Goal: Find specific page/section: Find specific page/section

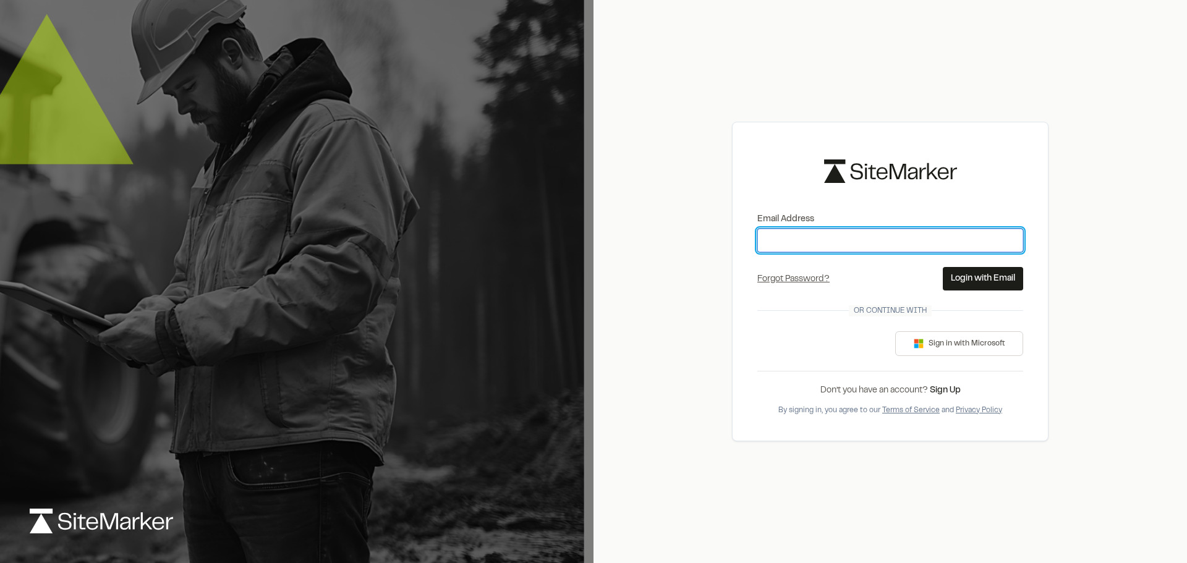
click at [839, 236] on input "Email Address" at bounding box center [890, 240] width 266 height 23
type input "**********"
click at [953, 291] on div "**********" at bounding box center [890, 281] width 317 height 319
click at [956, 284] on button "Login with Email" at bounding box center [983, 278] width 80 height 23
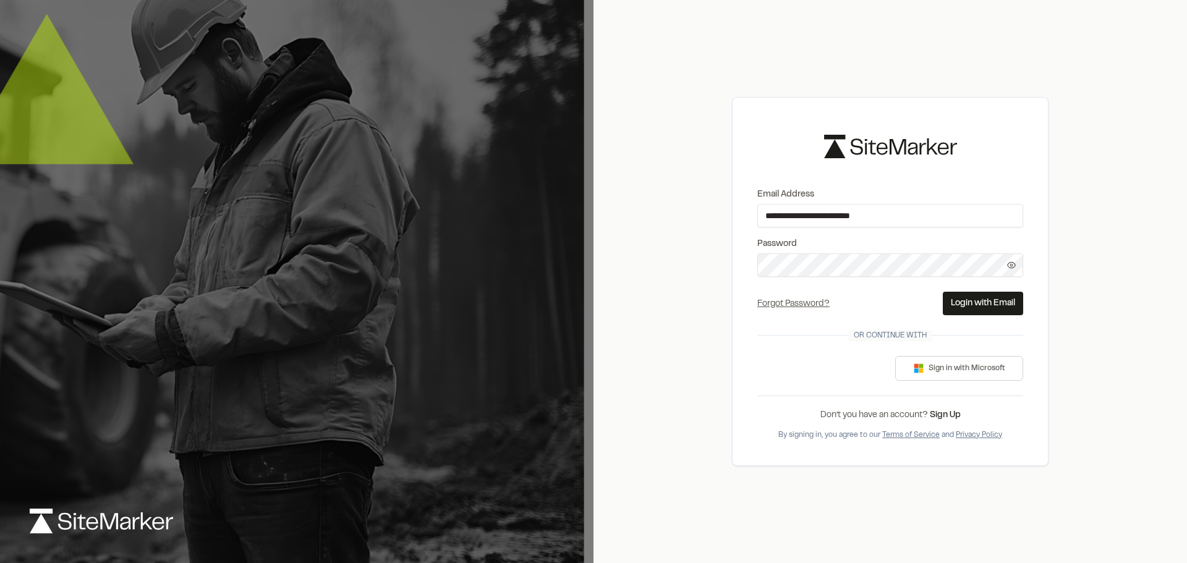
click at [964, 305] on button "Login with Email" at bounding box center [983, 303] width 80 height 23
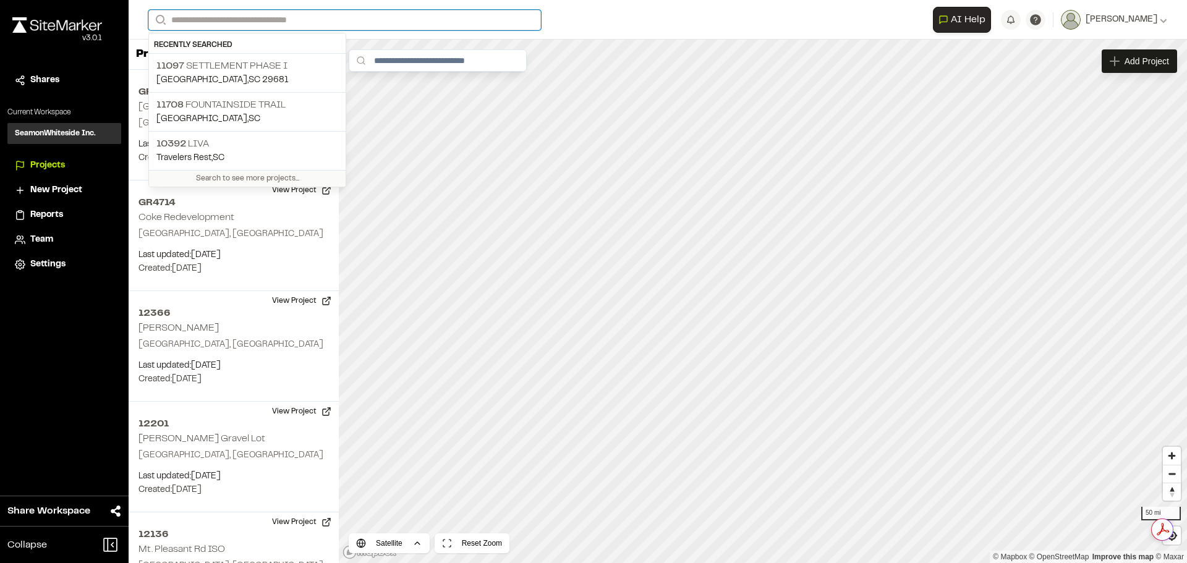
click at [361, 25] on input "Search" at bounding box center [344, 20] width 393 height 20
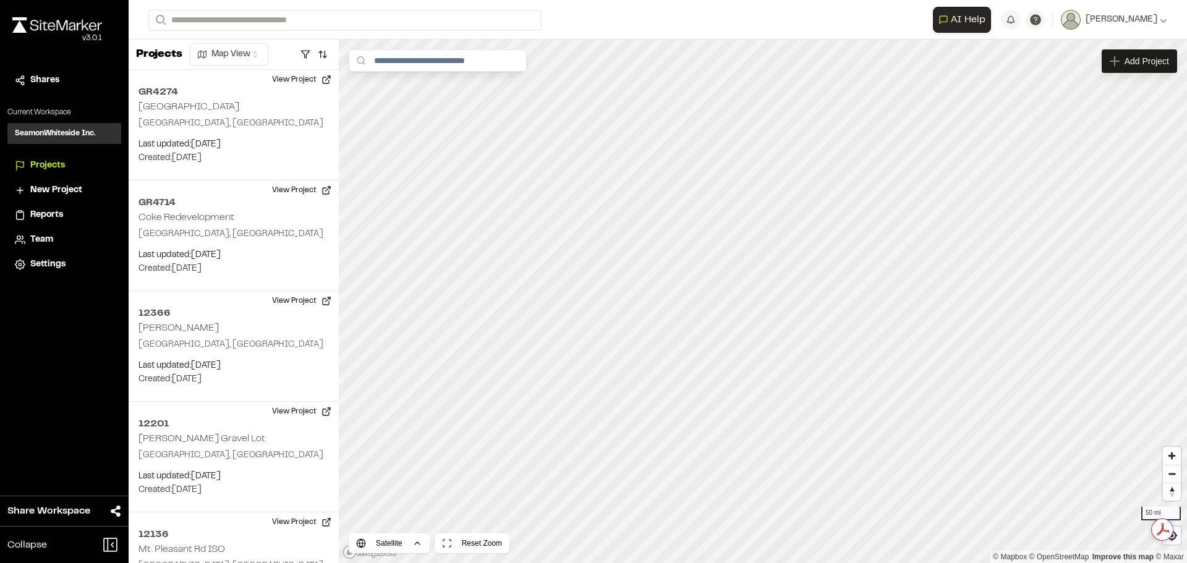
click at [256, 105] on p "[STREET_ADDRESS]" at bounding box center [247, 105] width 182 height 15
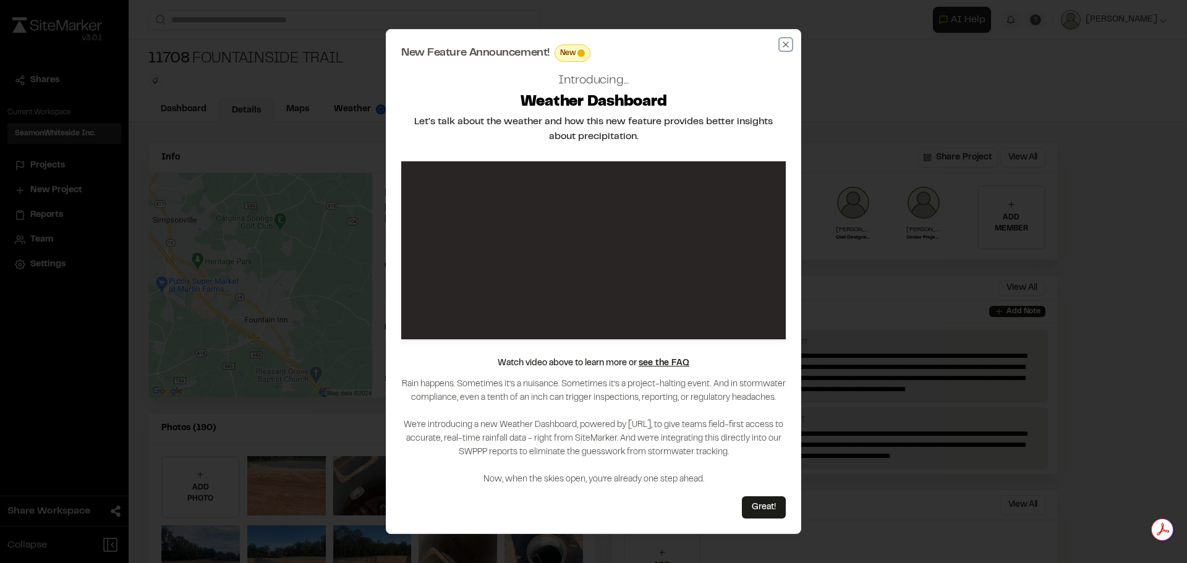
click at [788, 43] on icon "button" at bounding box center [786, 45] width 10 height 10
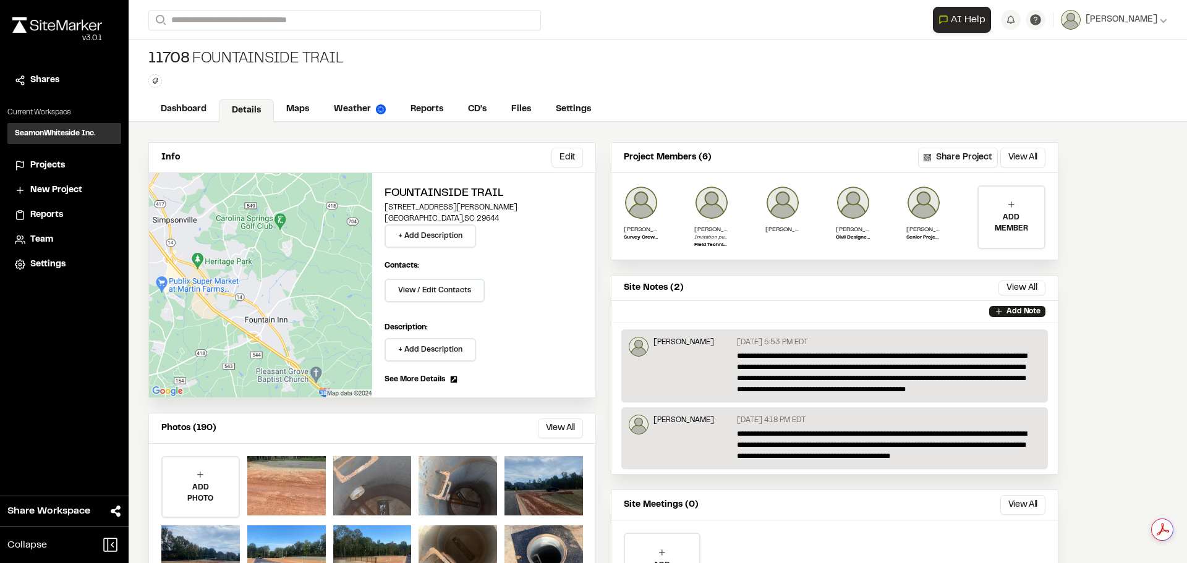
click at [378, 485] on div at bounding box center [372, 485] width 79 height 59
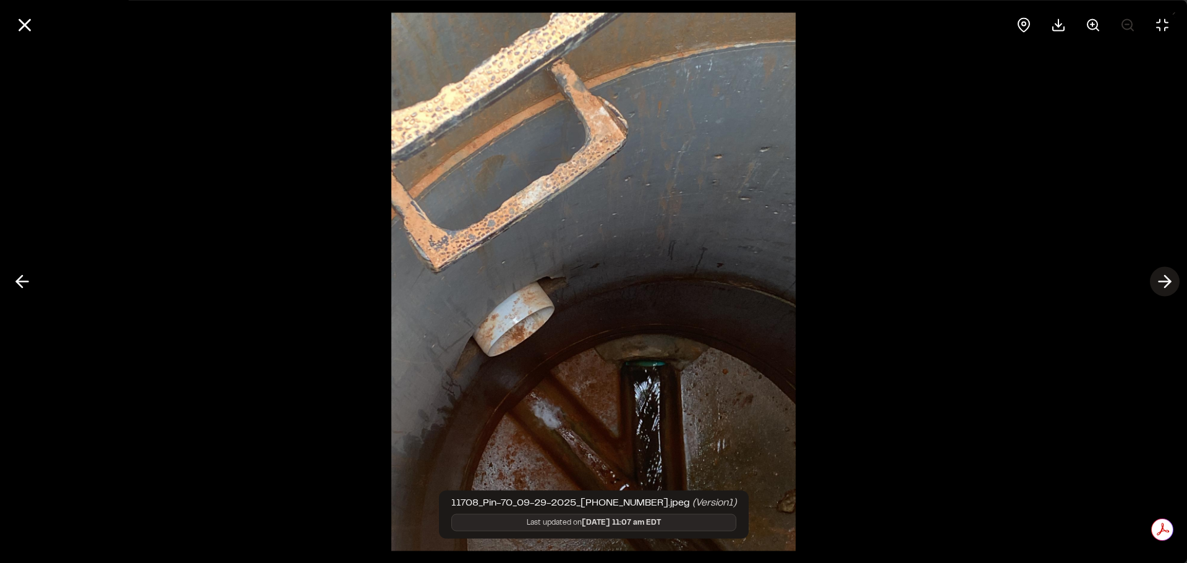
click at [1173, 283] on icon at bounding box center [1165, 281] width 20 height 21
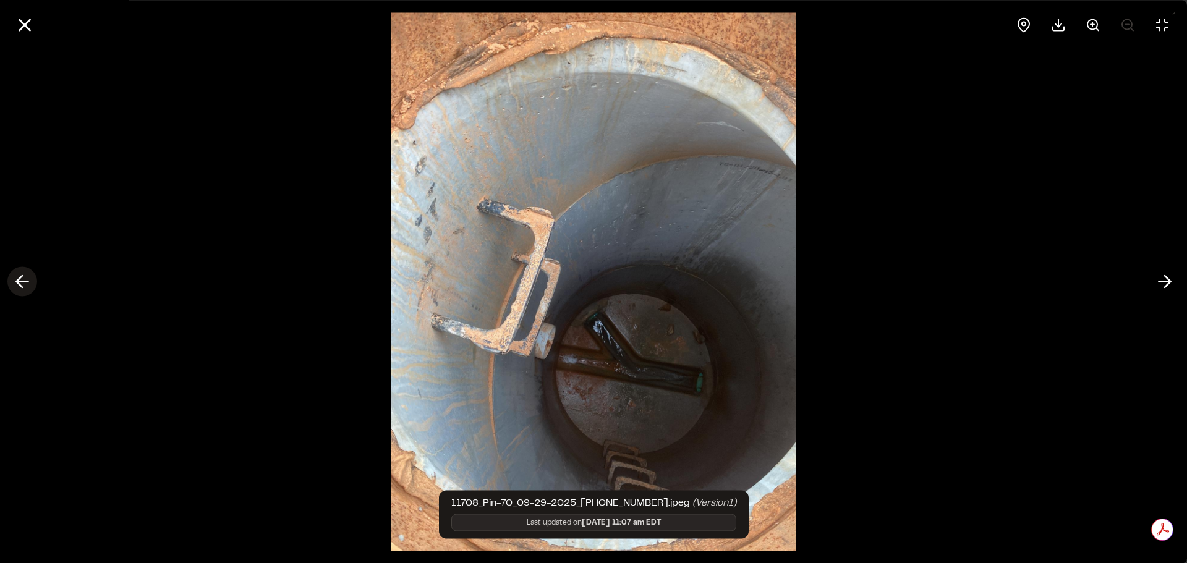
click at [32, 271] on icon at bounding box center [22, 281] width 20 height 21
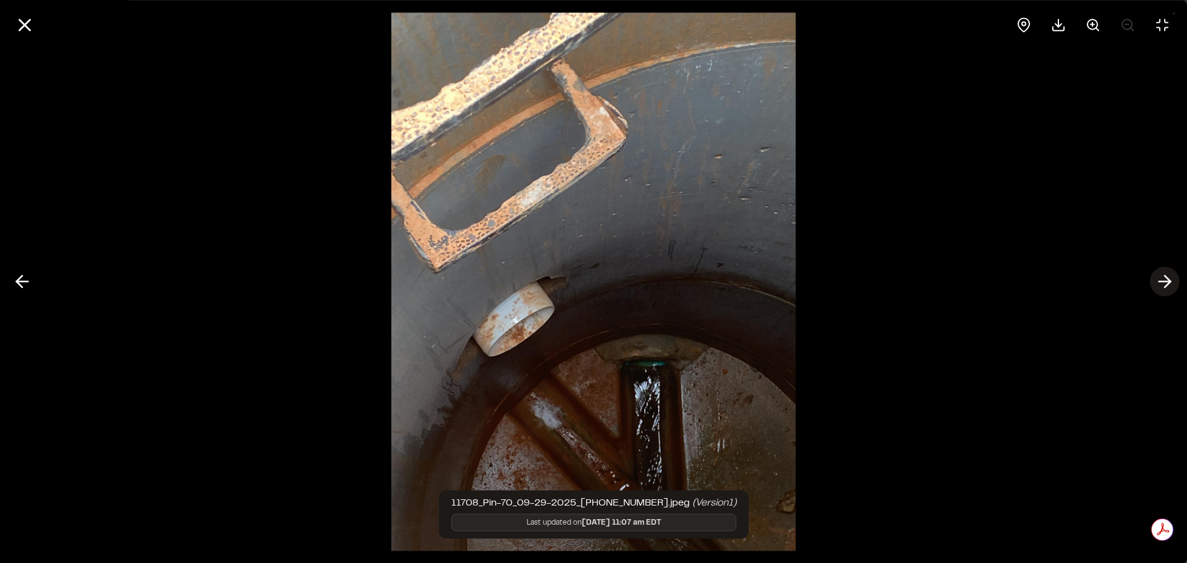
click at [1162, 287] on icon at bounding box center [1165, 281] width 20 height 21
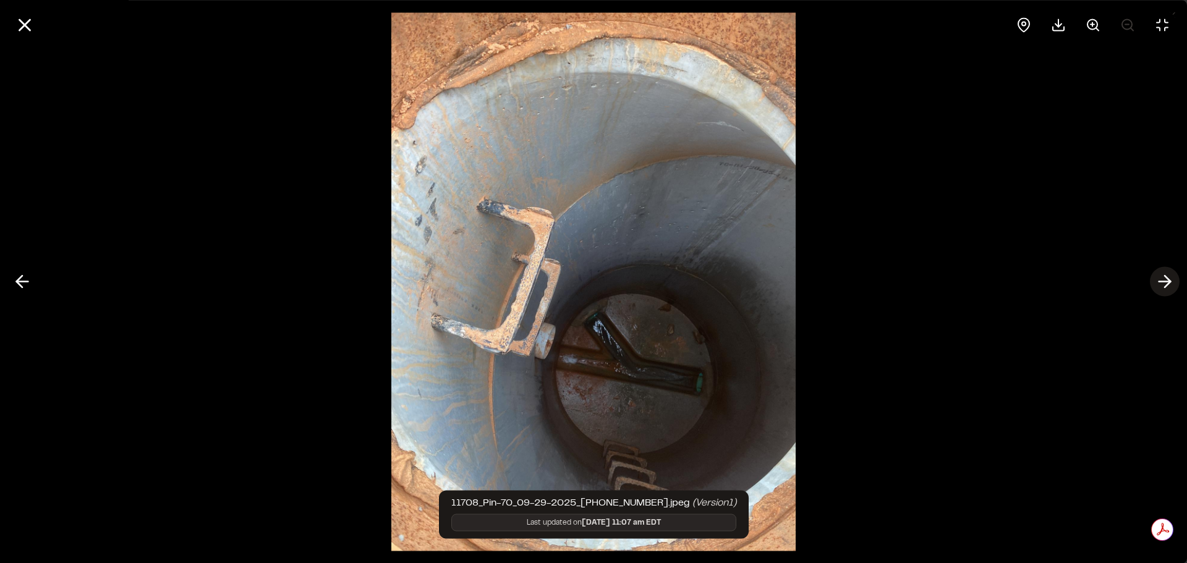
click at [1162, 287] on icon at bounding box center [1165, 281] width 20 height 21
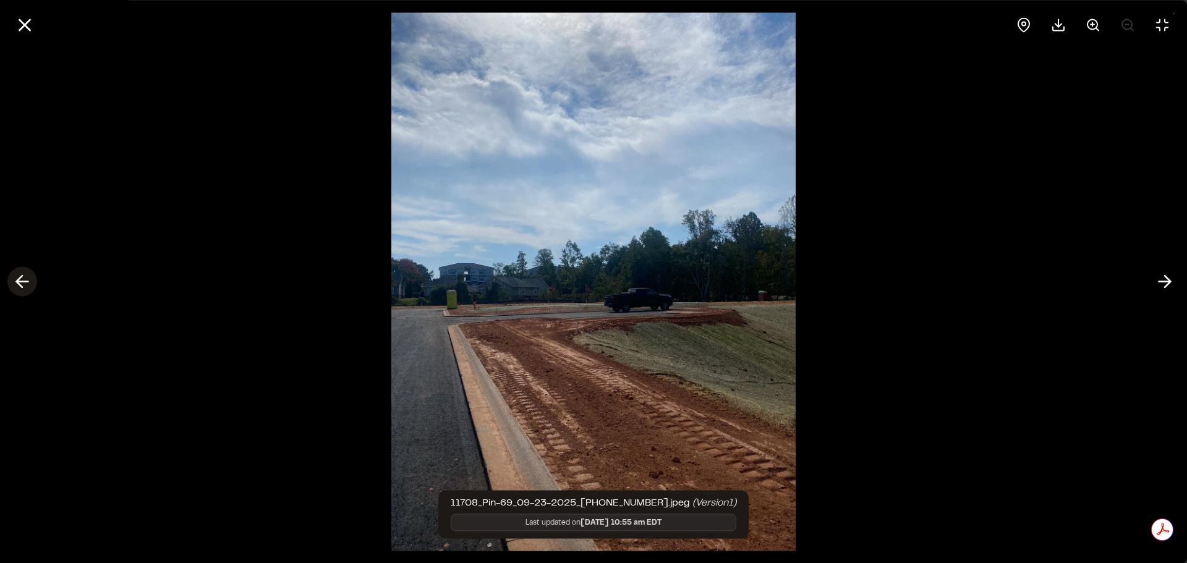
click at [26, 280] on icon at bounding box center [22, 281] width 20 height 21
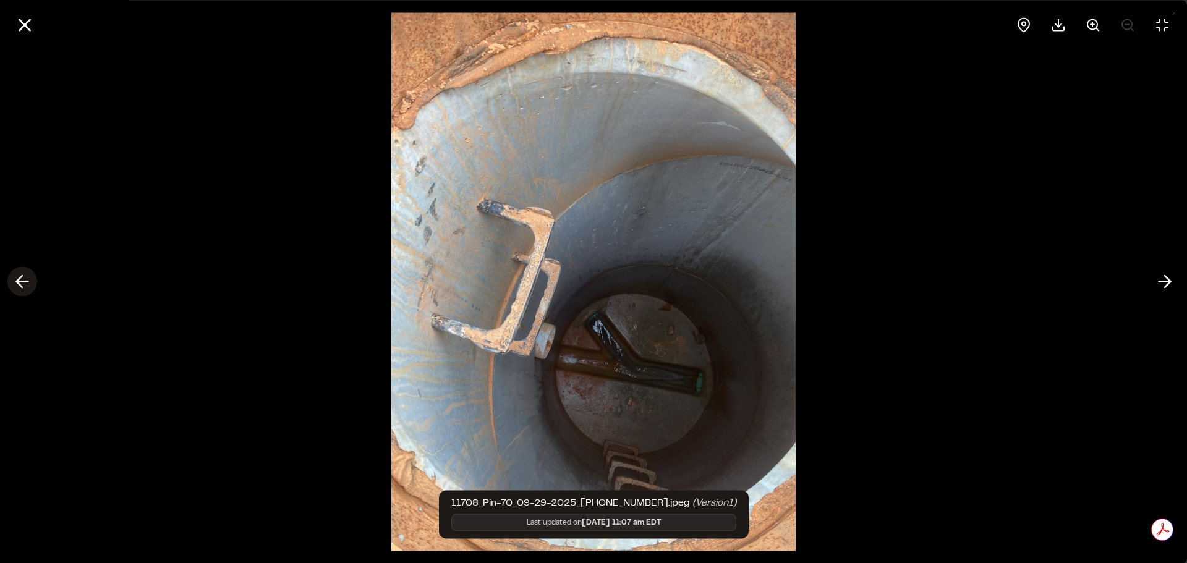
click at [24, 281] on icon at bounding box center [22, 281] width 20 height 21
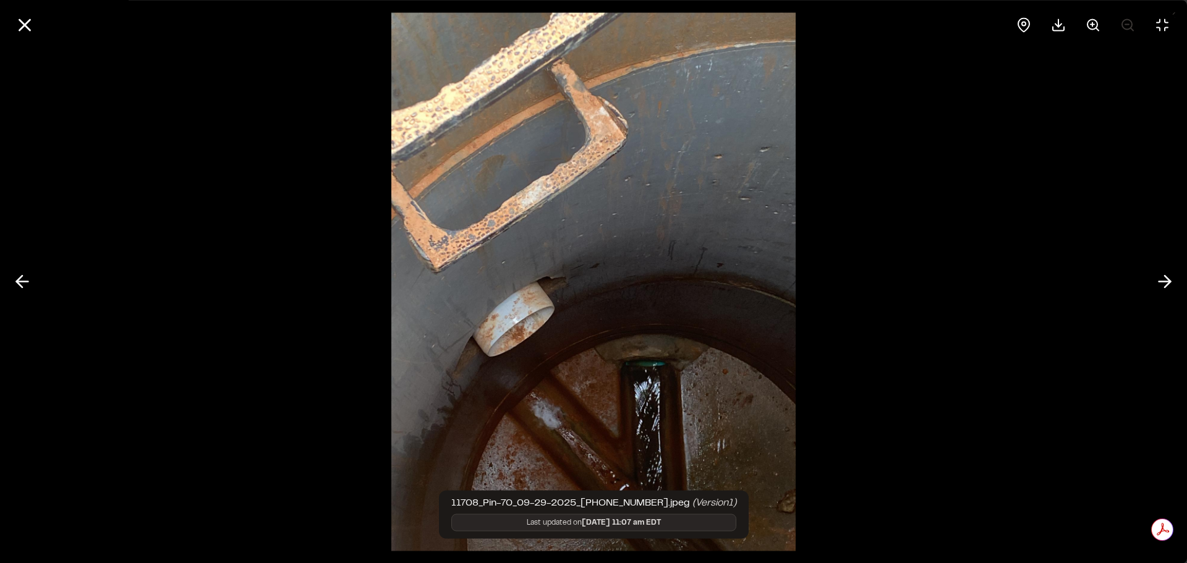
click at [861, 315] on div at bounding box center [593, 281] width 1187 height 563
click at [11, 281] on button at bounding box center [22, 282] width 30 height 30
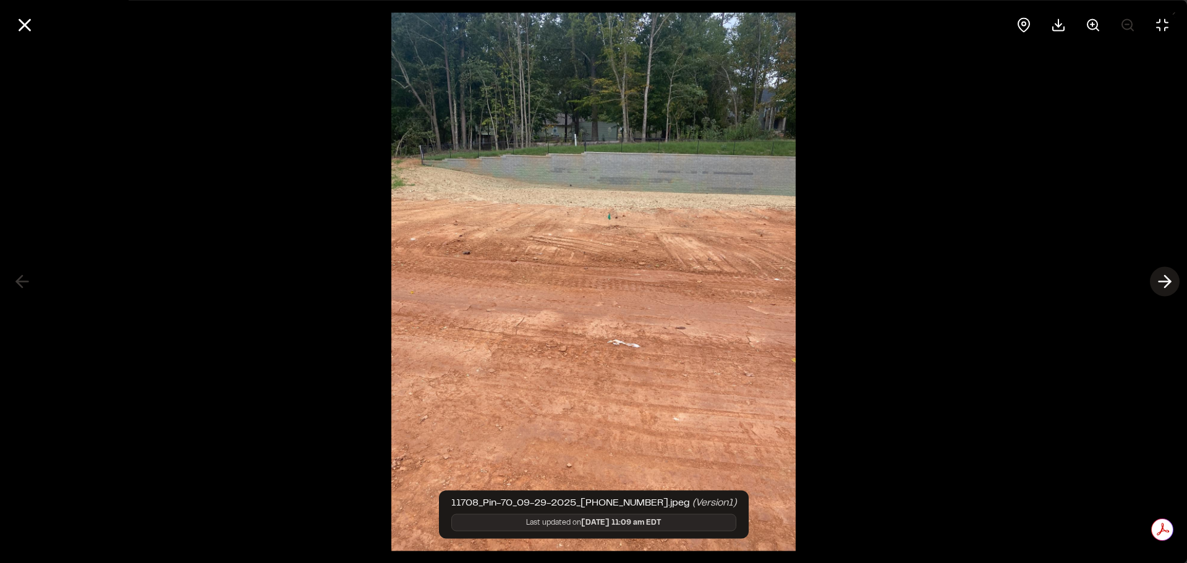
click at [1162, 280] on icon at bounding box center [1165, 281] width 20 height 21
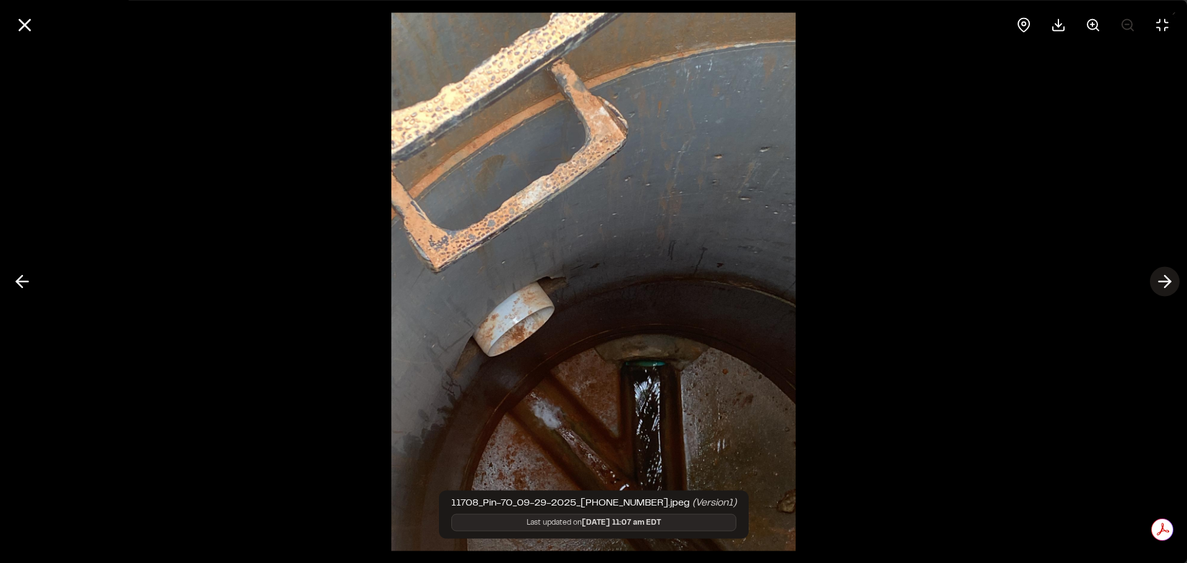
click at [1163, 280] on icon at bounding box center [1165, 281] width 20 height 21
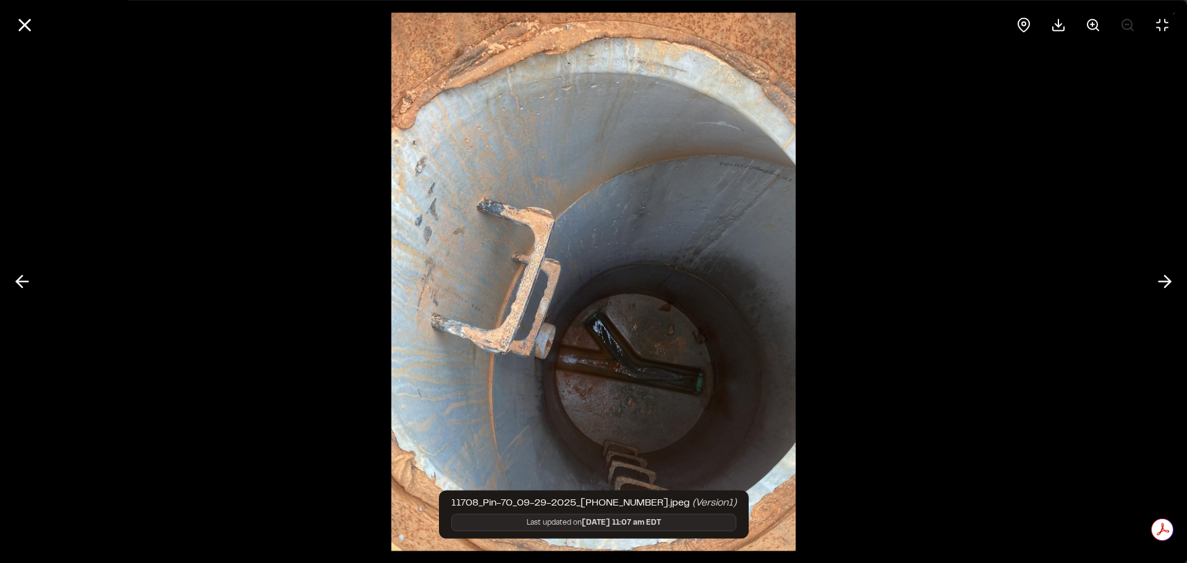
click at [681, 187] on img at bounding box center [593, 281] width 404 height 563
click at [15, 28] on icon at bounding box center [24, 24] width 21 height 21
